Goal: Communication & Community: Answer question/provide support

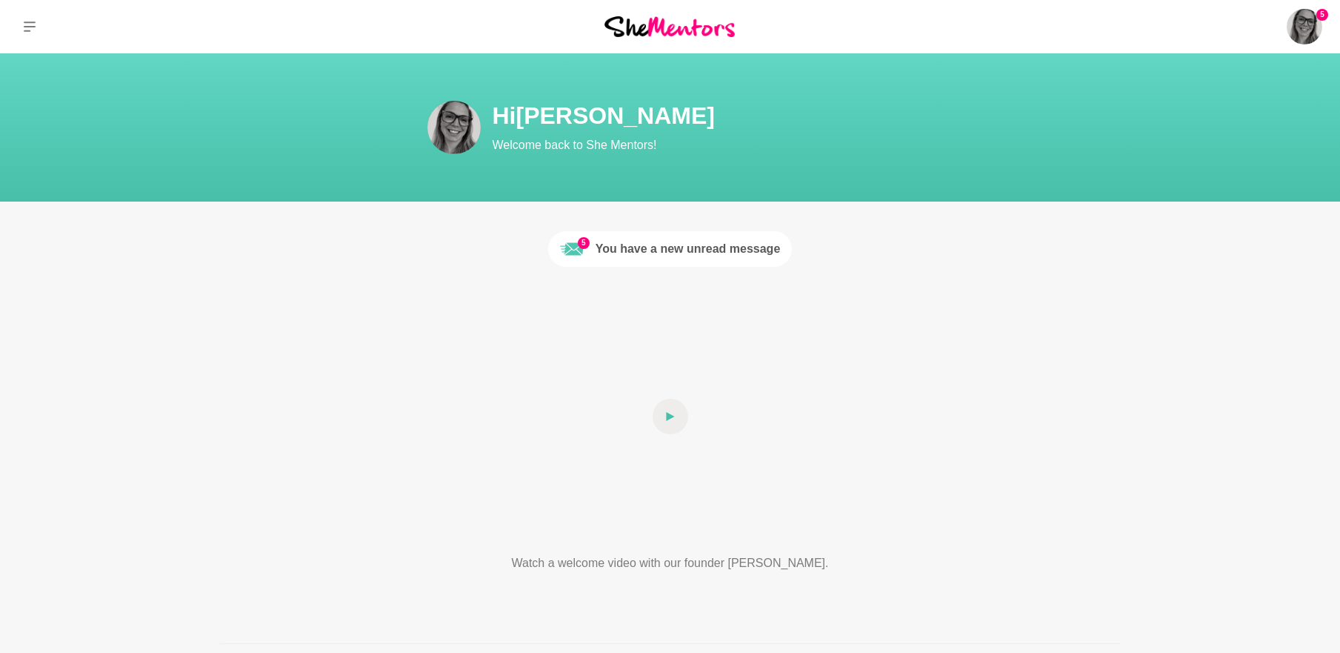
click at [629, 251] on div "You have a new unread message" at bounding box center [688, 249] width 185 height 18
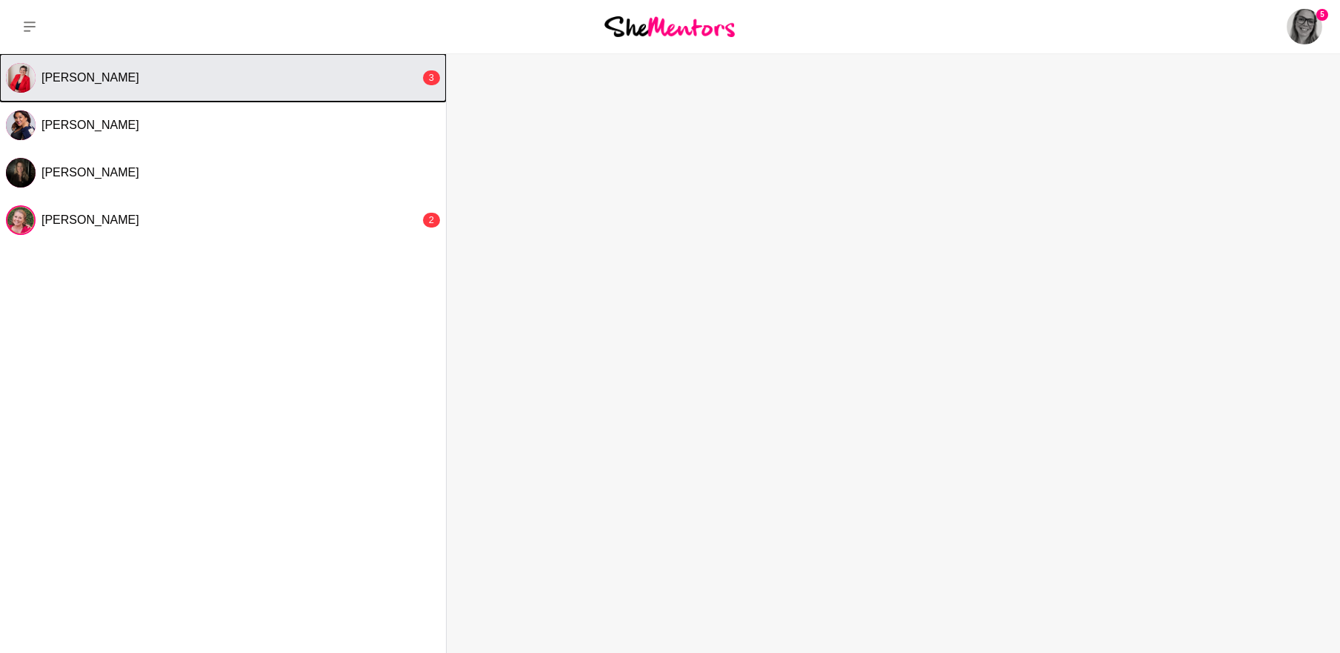
click at [204, 82] on div "[PERSON_NAME]" at bounding box center [230, 77] width 379 height 15
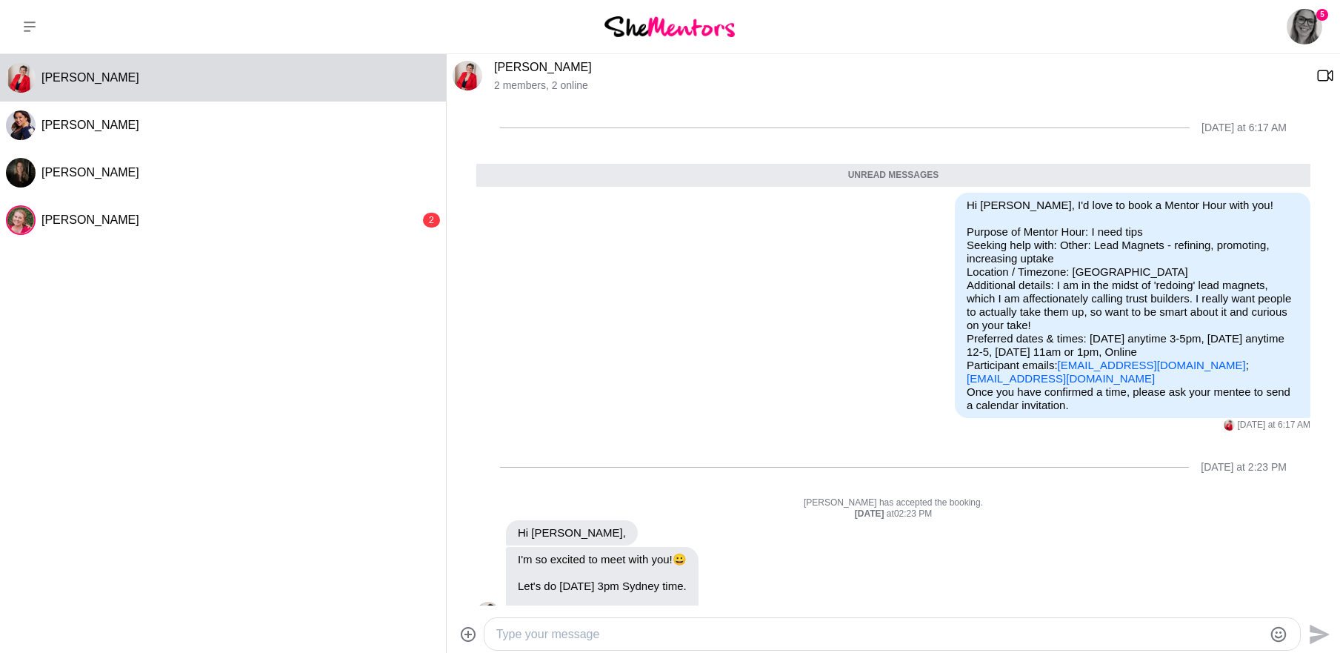
scroll to position [39, 0]
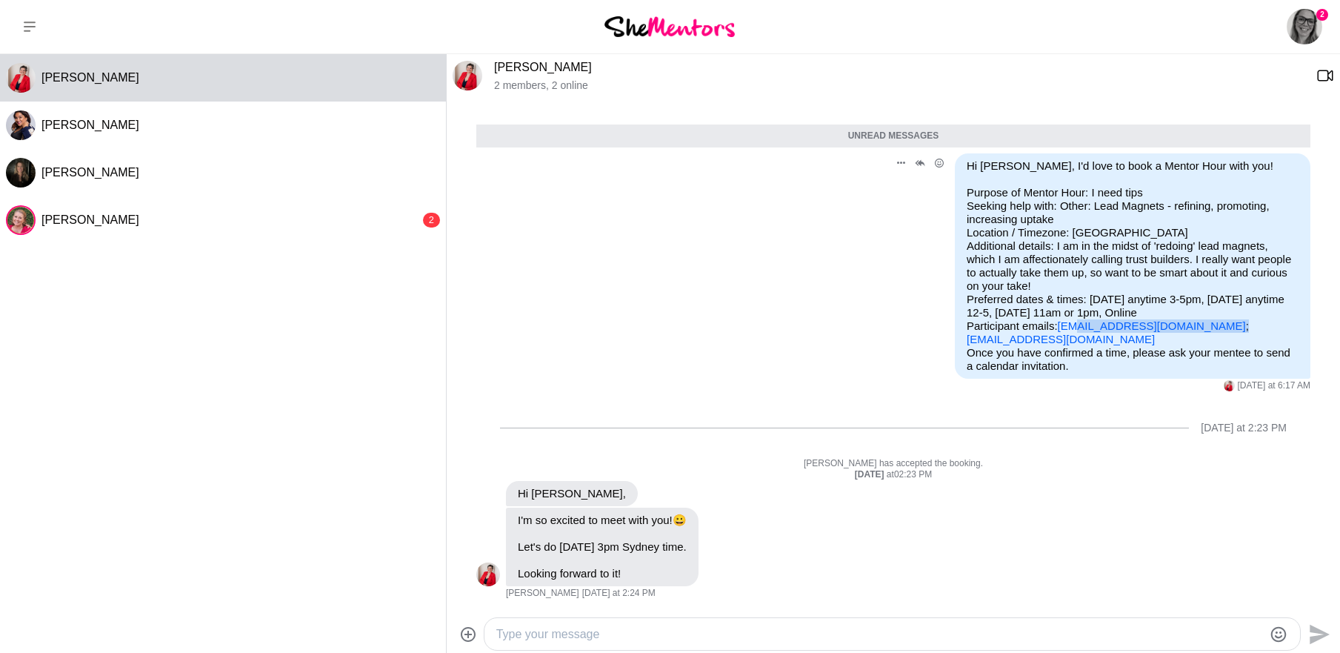
drag, startPoint x: 1189, startPoint y: 326, endPoint x: 1062, endPoint y: 329, distance: 126.7
click at [1062, 329] on p "Purpose of Mentor Hour: I need tips Seeking help with: Other: Lead Magnets - re…" at bounding box center [1133, 266] width 332 height 160
drag, startPoint x: 1046, startPoint y: 325, endPoint x: 1185, endPoint y: 326, distance: 138.6
click at [1185, 326] on p "Purpose of Mentor Hour: I need tips Seeking help with: Other: Lead Magnets - re…" at bounding box center [1133, 266] width 332 height 160
copy link "[EMAIL_ADDRESS][DOMAIN_NAME]"
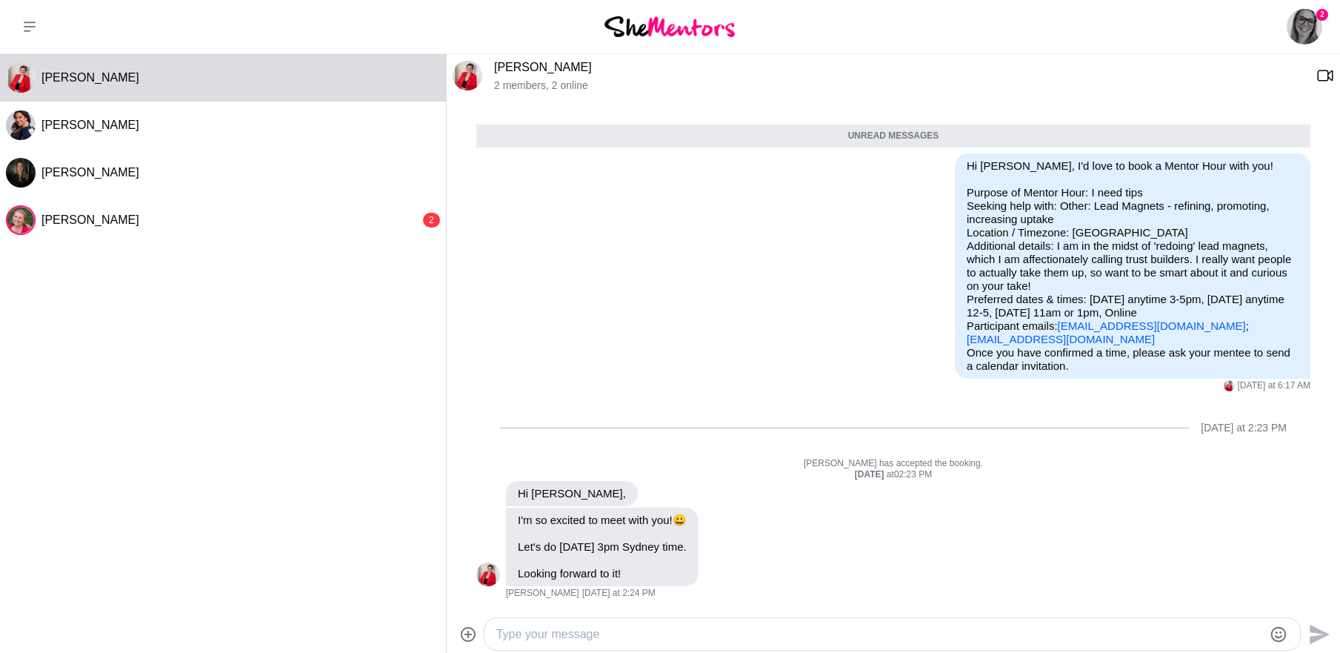
click at [608, 635] on textarea "Type your message" at bounding box center [879, 634] width 767 height 18
type textarea "Super thanks :) Have sent you an invite!"
click at [1315, 624] on icon "Send" at bounding box center [1320, 626] width 20 height 20
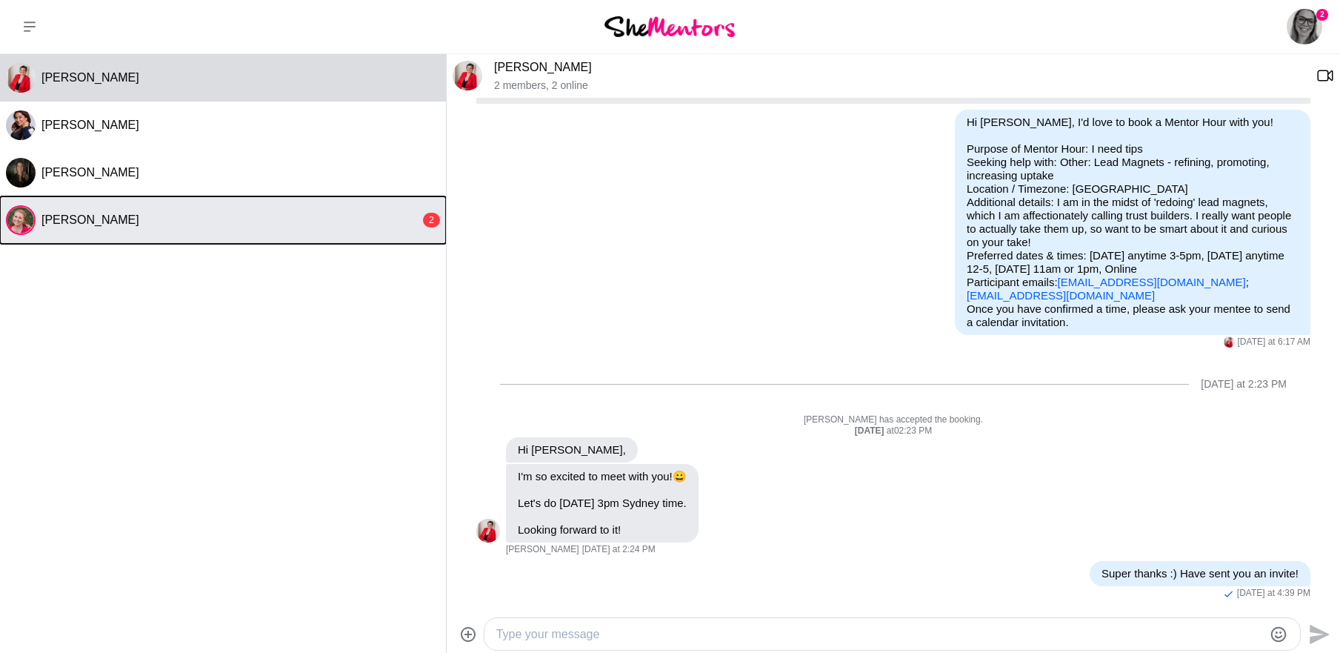
click at [101, 226] on span "[PERSON_NAME]" at bounding box center [90, 219] width 98 height 13
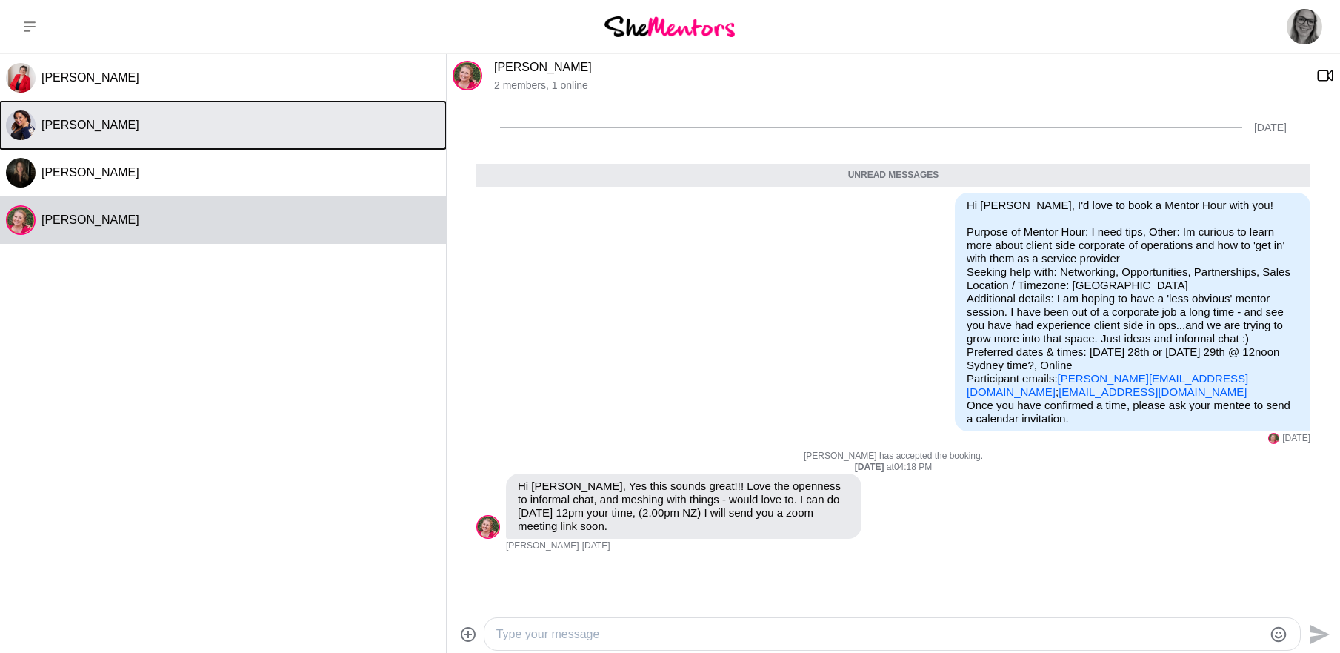
click at [85, 131] on span "[PERSON_NAME]" at bounding box center [90, 125] width 98 height 13
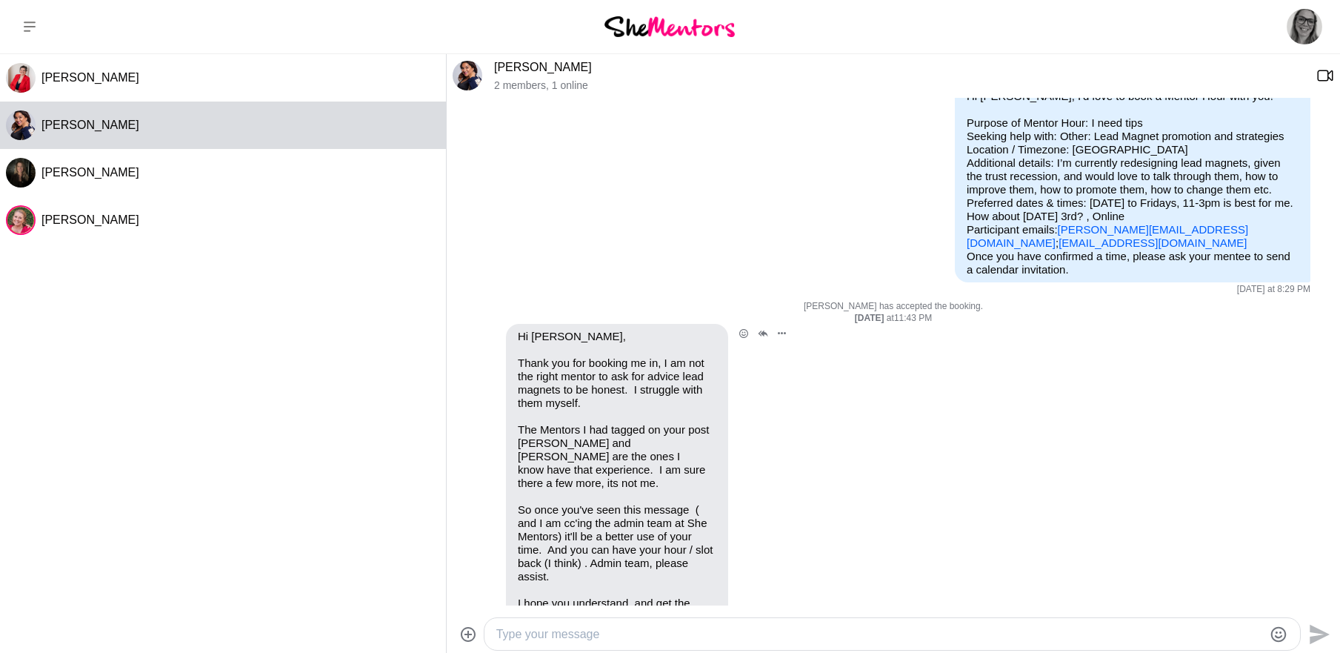
scroll to position [0, 0]
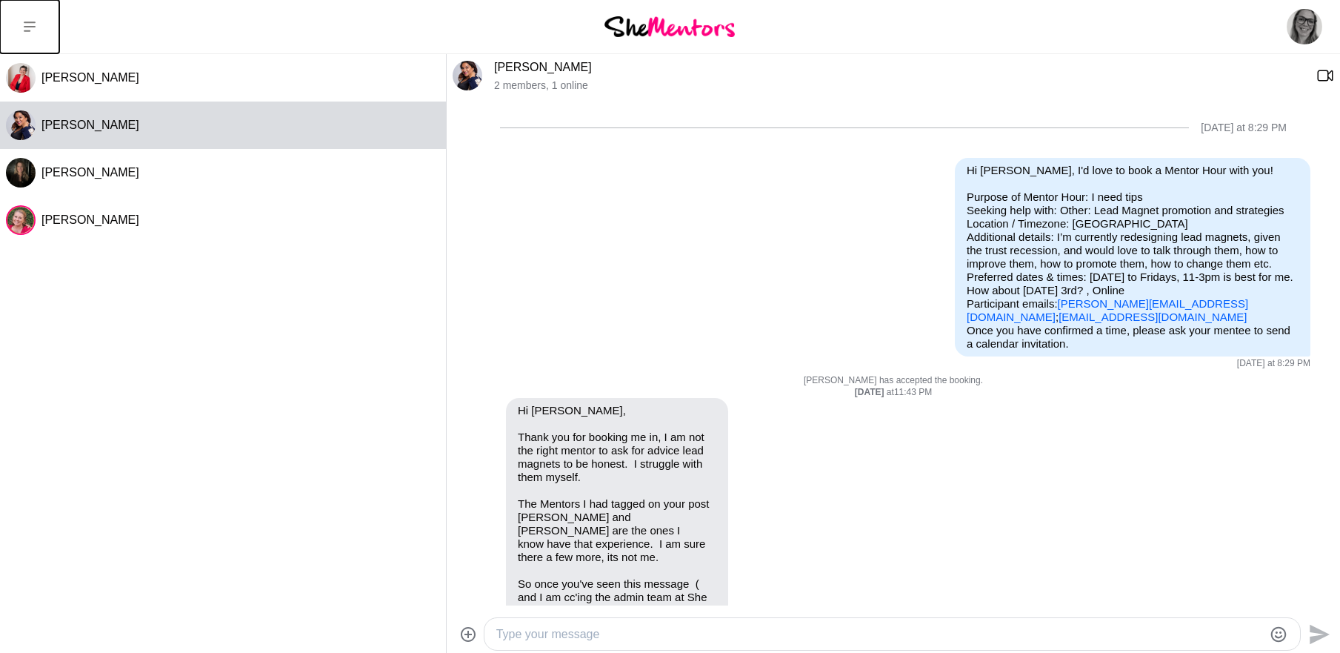
click at [23, 10] on button at bounding box center [29, 26] width 59 height 53
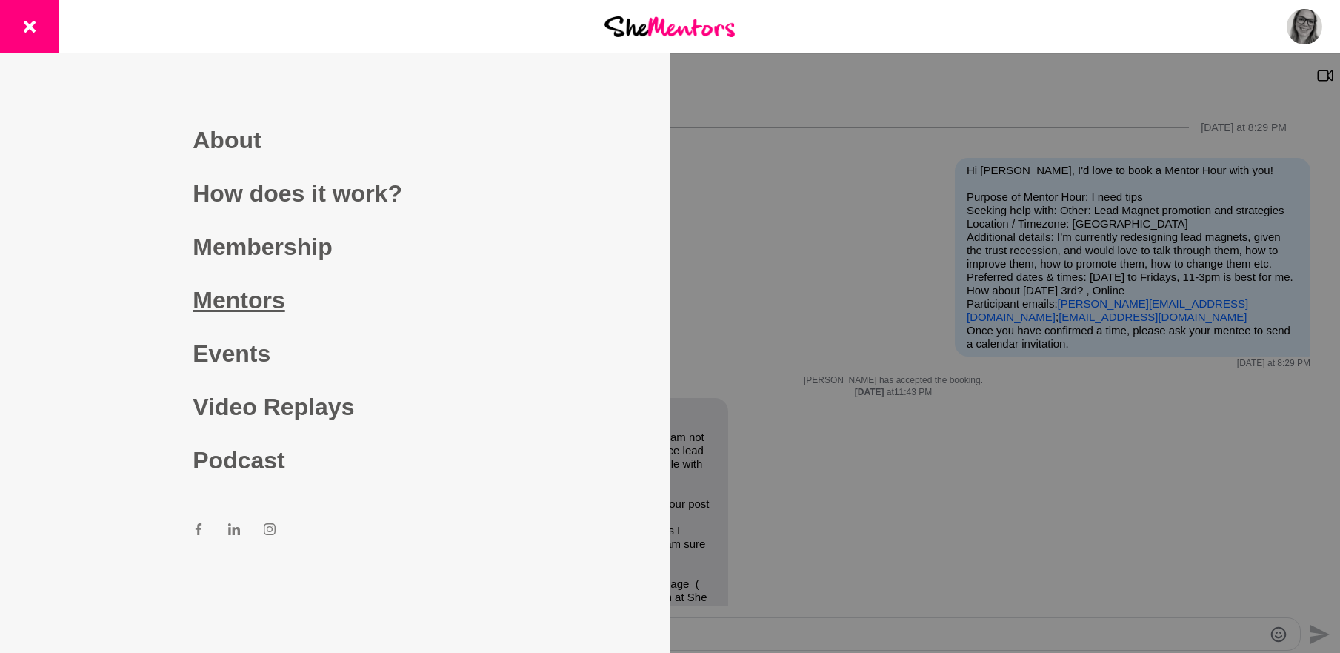
click at [224, 307] on link "Mentors" at bounding box center [335, 299] width 285 height 53
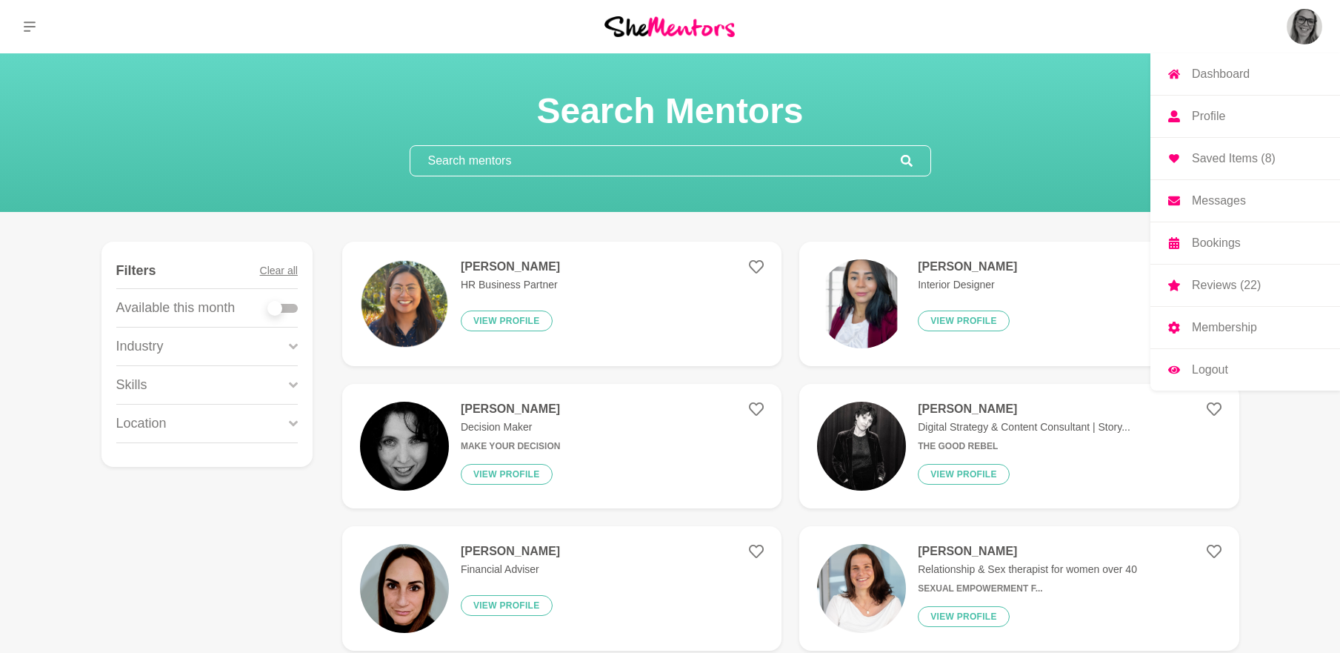
click at [1309, 25] on img at bounding box center [1305, 27] width 36 height 36
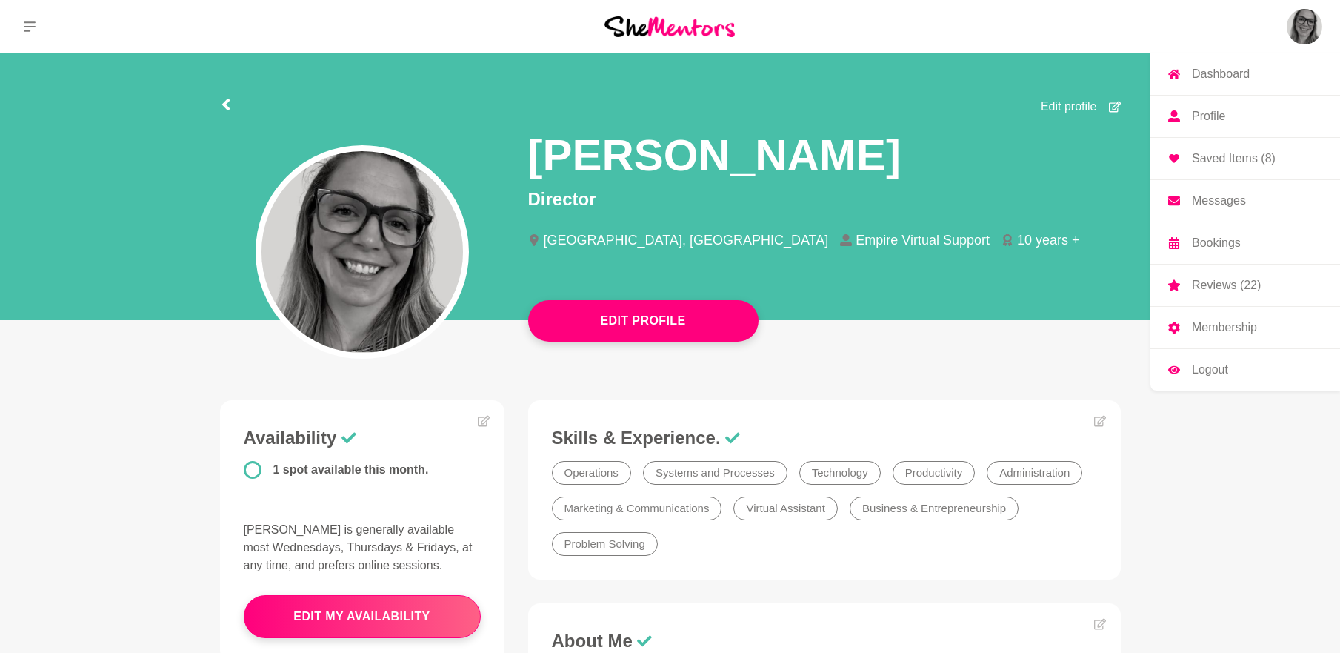
click at [1217, 163] on p "Saved Items (8)" at bounding box center [1234, 159] width 84 height 12
